Goal: Task Accomplishment & Management: Use online tool/utility

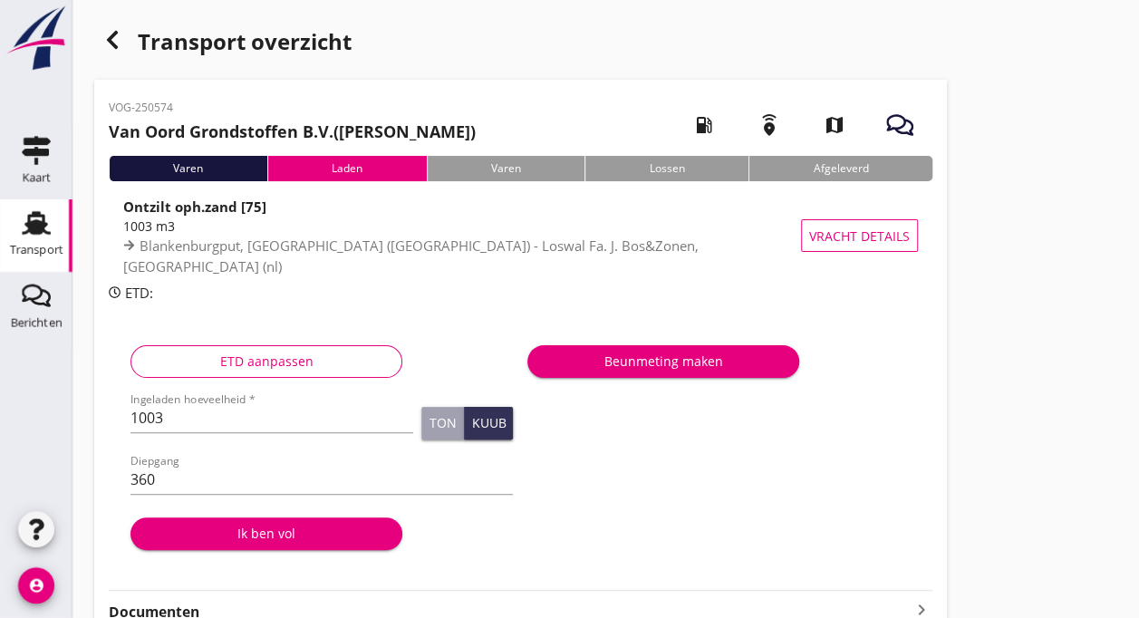
click at [284, 532] on div "Ik ben vol" at bounding box center [266, 533] width 243 height 19
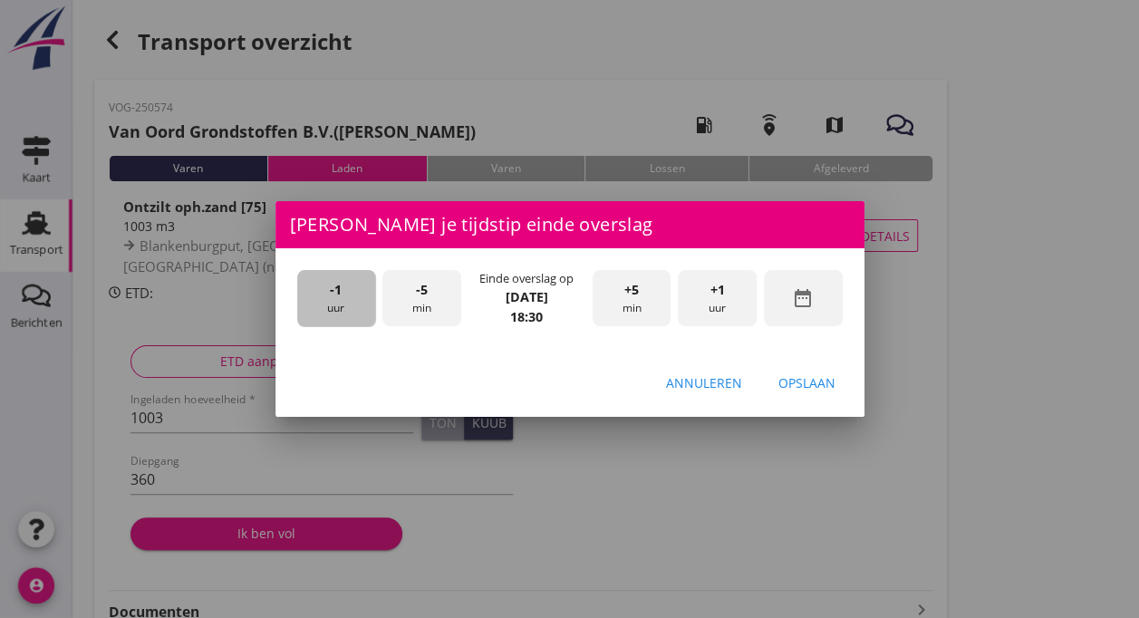
click at [333, 303] on div "-1 uur" at bounding box center [336, 298] width 79 height 57
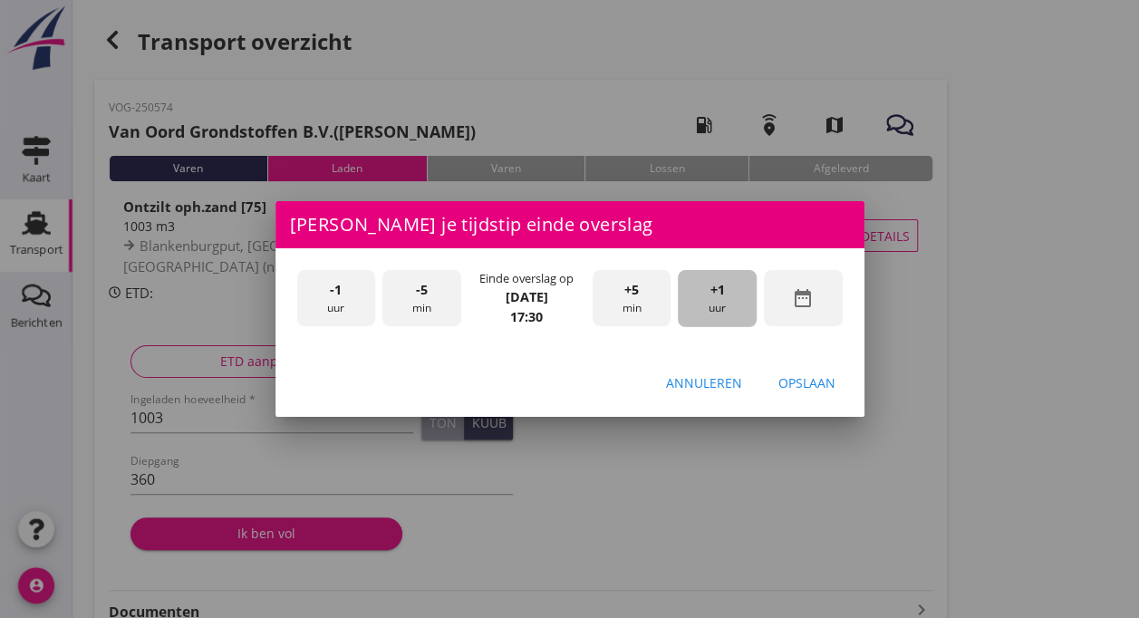
click at [707, 296] on div "+1 uur" at bounding box center [717, 298] width 79 height 57
click at [425, 312] on div "-5 min" at bounding box center [421, 298] width 79 height 57
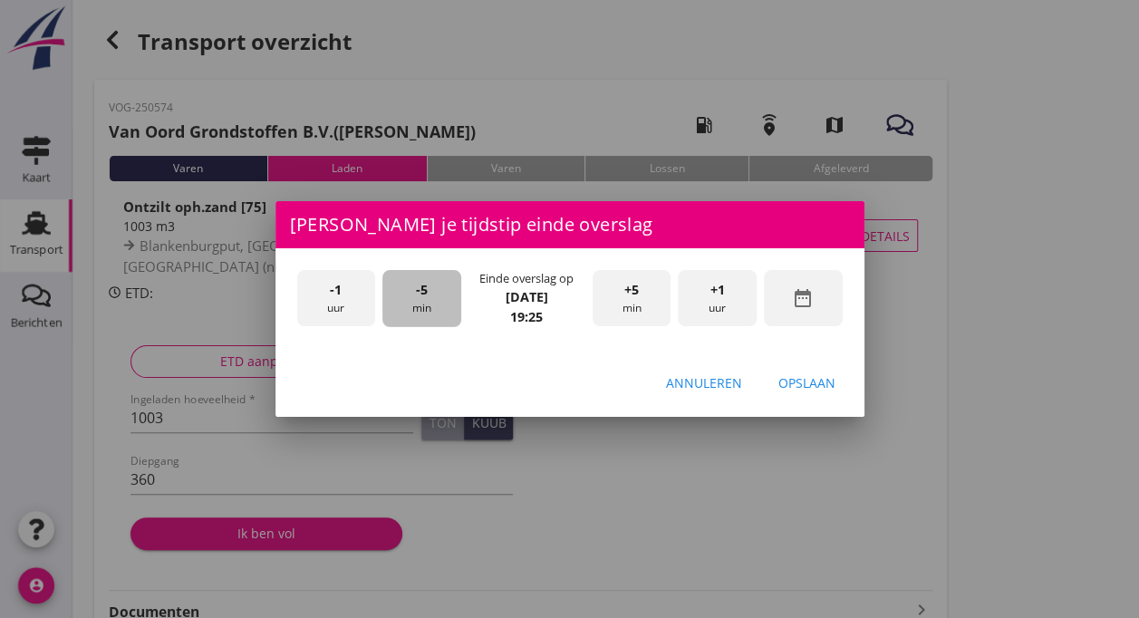
click at [425, 312] on div "-5 min" at bounding box center [421, 298] width 79 height 57
drag, startPoint x: 797, startPoint y: 380, endPoint x: 810, endPoint y: 380, distance: 12.7
click at [810, 380] on div "Opslaan" at bounding box center [806, 382] width 57 height 19
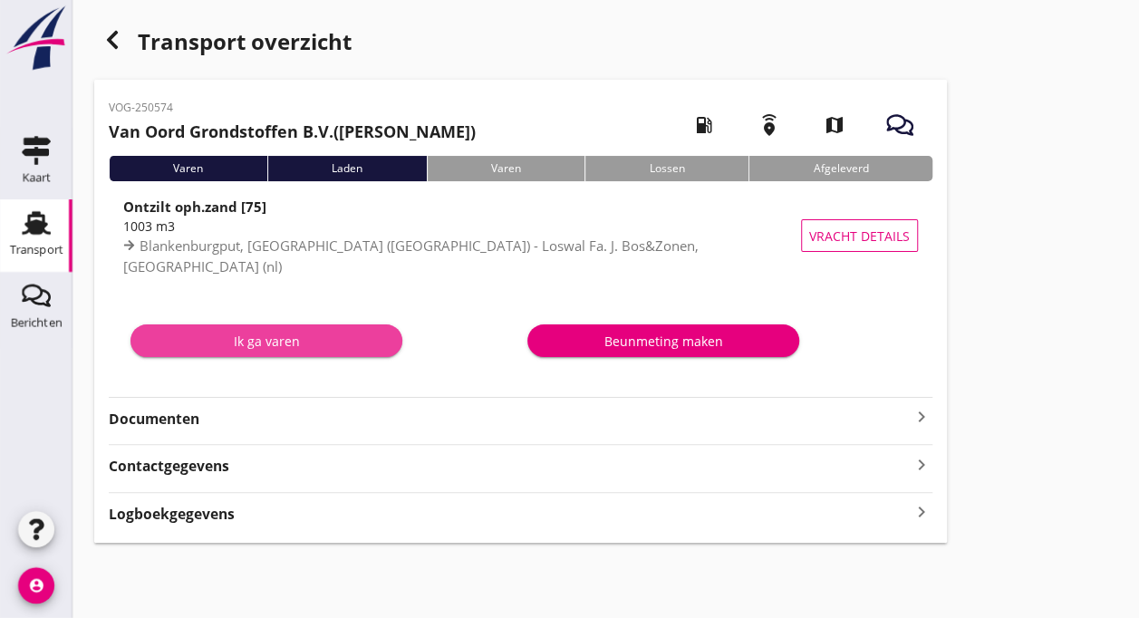
click at [269, 348] on div "Ik ga varen" at bounding box center [266, 341] width 243 height 19
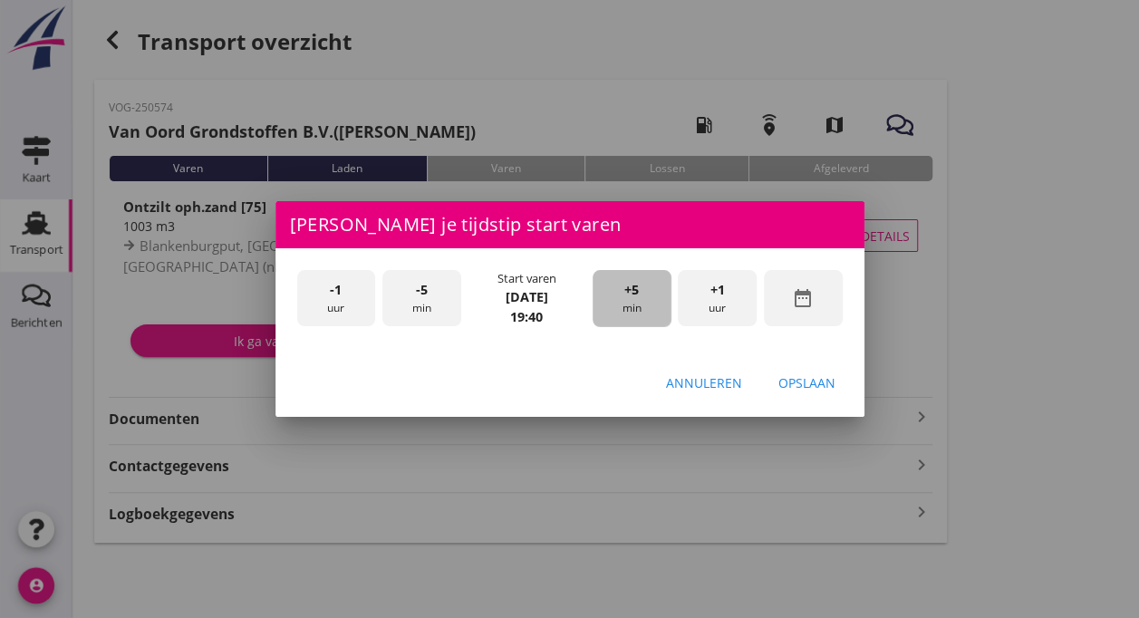
click at [621, 303] on div "+5 min" at bounding box center [631, 298] width 79 height 57
click at [1089, 350] on div at bounding box center [569, 309] width 1139 height 618
click at [800, 379] on div "Opslaan" at bounding box center [806, 382] width 57 height 19
